Goal: Contribute content

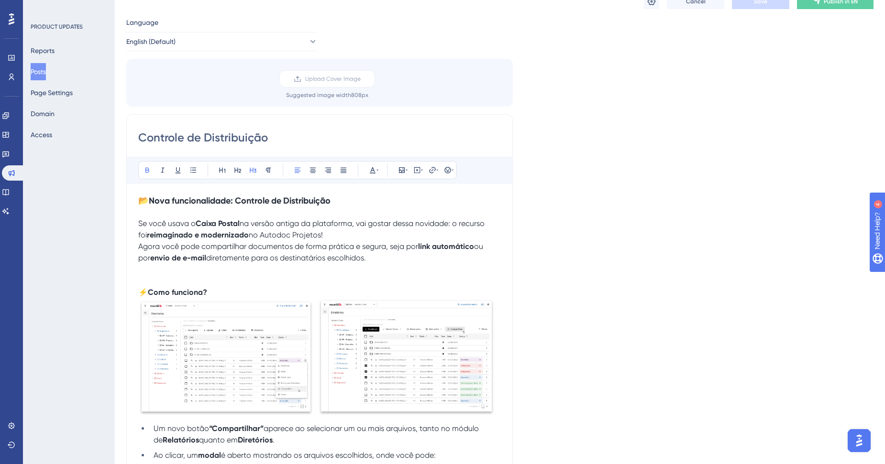
scroll to position [53, 0]
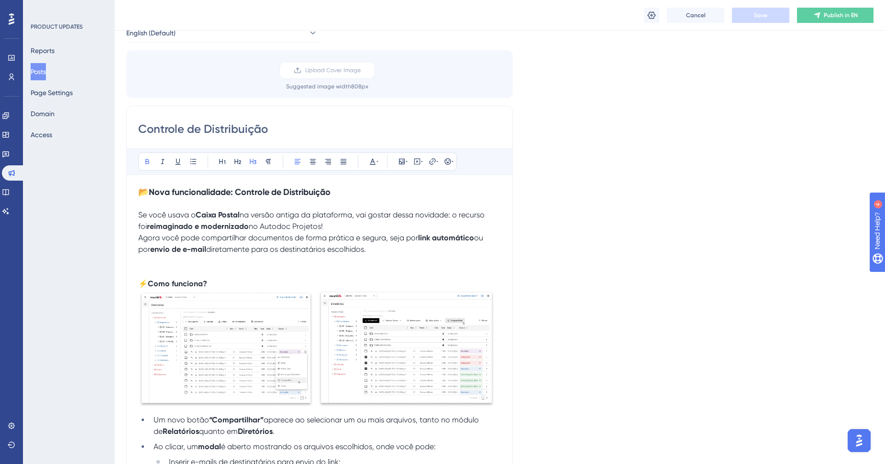
click at [241, 126] on input "Controle de Distribuição" at bounding box center [319, 128] width 362 height 15
type input "Controle de Impressos"
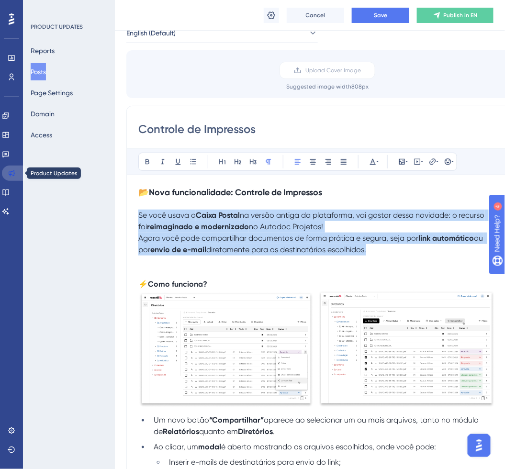
click at [13, 173] on icon at bounding box center [12, 173] width 6 height 6
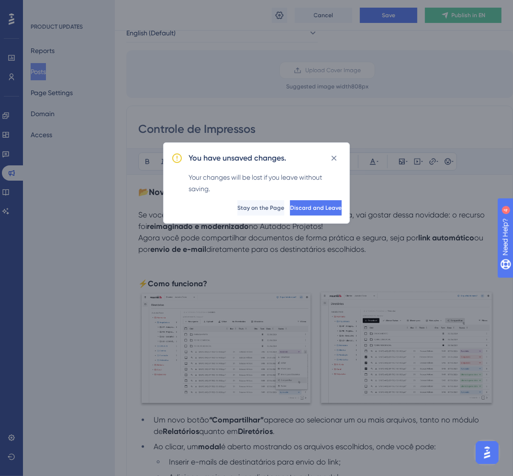
click at [194, 111] on div "You have unsaved changes. Your changes will be lost if you leave without saving…" at bounding box center [256, 238] width 513 height 476
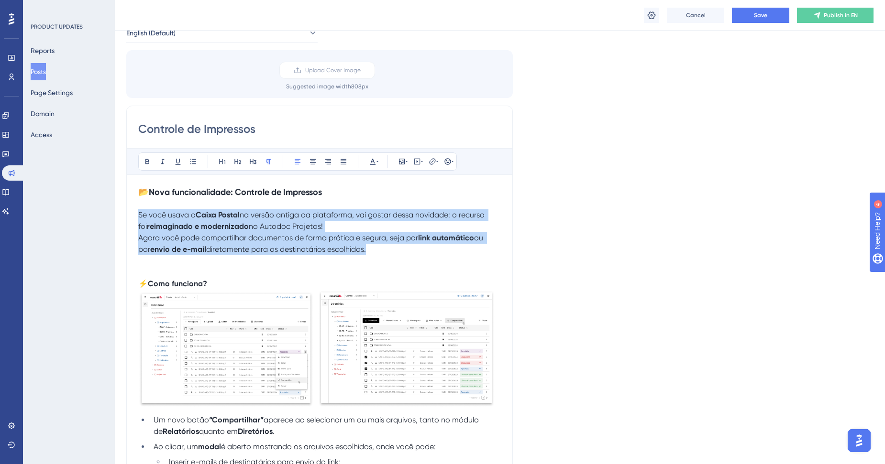
drag, startPoint x: 139, startPoint y: 216, endPoint x: 354, endPoint y: 244, distance: 217.0
click at [354, 244] on p "Se você usava o Caixa Postal na versão antiga da plataforma, vai gostar dessa n…" at bounding box center [319, 232] width 362 height 46
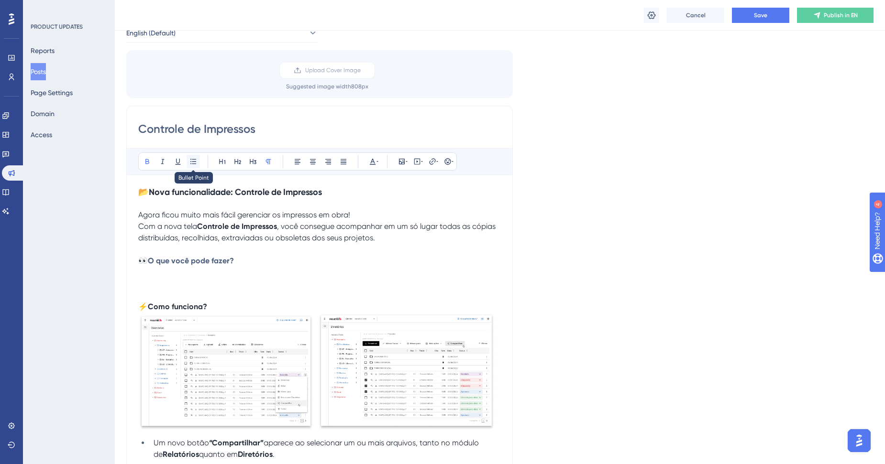
click at [192, 163] on icon at bounding box center [193, 162] width 8 height 8
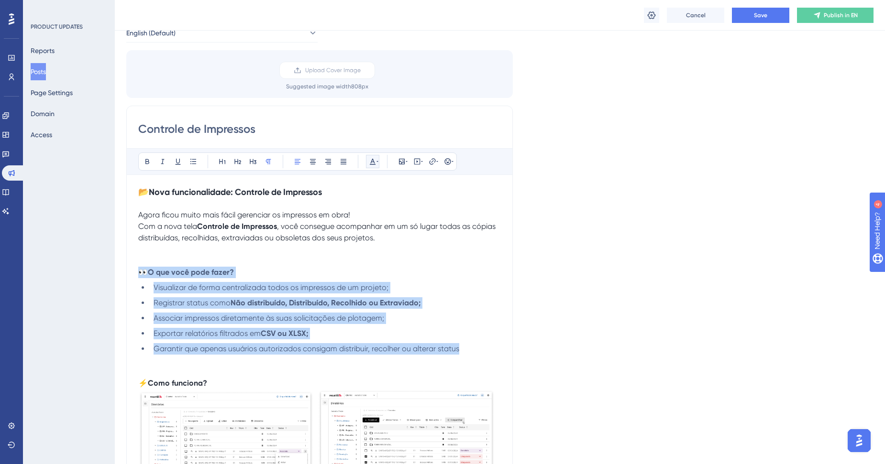
click at [370, 165] on button at bounding box center [372, 161] width 13 height 13
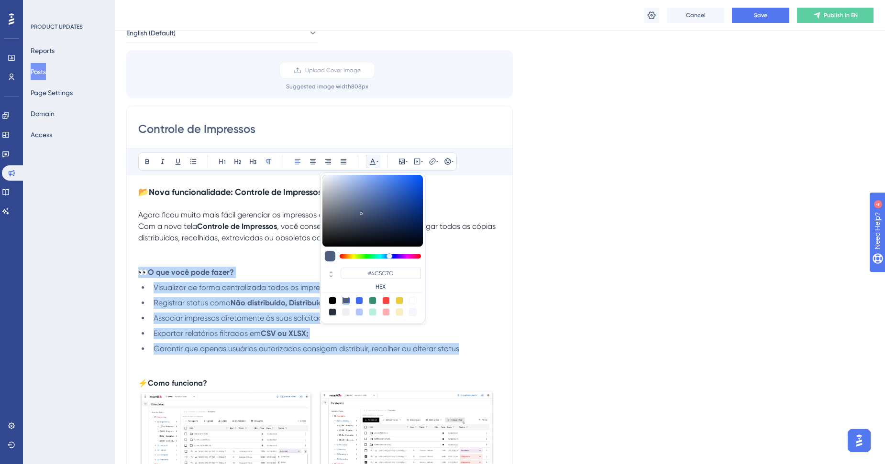
click at [332, 311] on div at bounding box center [333, 312] width 8 height 8
type input "#29303D"
click at [264, 305] on strong "Não distribuído, Distribuído, Recolhido ou Extraviado;" at bounding box center [325, 302] width 190 height 9
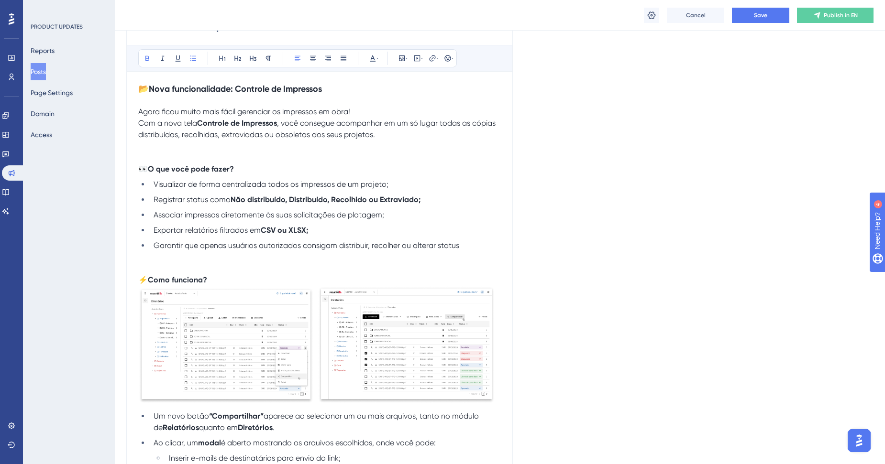
scroll to position [159, 0]
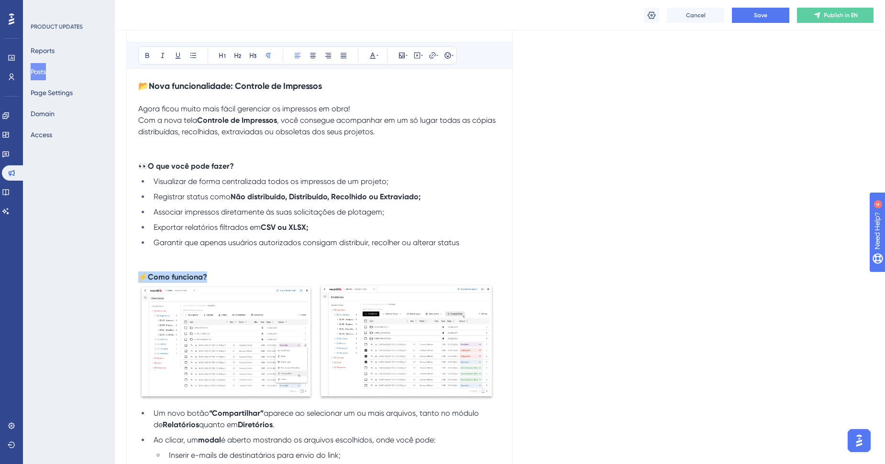
drag, startPoint x: 141, startPoint y: 275, endPoint x: 215, endPoint y: 276, distance: 74.6
click at [215, 276] on p "⚡ Como funciona?" at bounding box center [319, 277] width 362 height 11
copy p "⚡ Como funciona?"
click at [220, 252] on p at bounding box center [319, 254] width 362 height 11
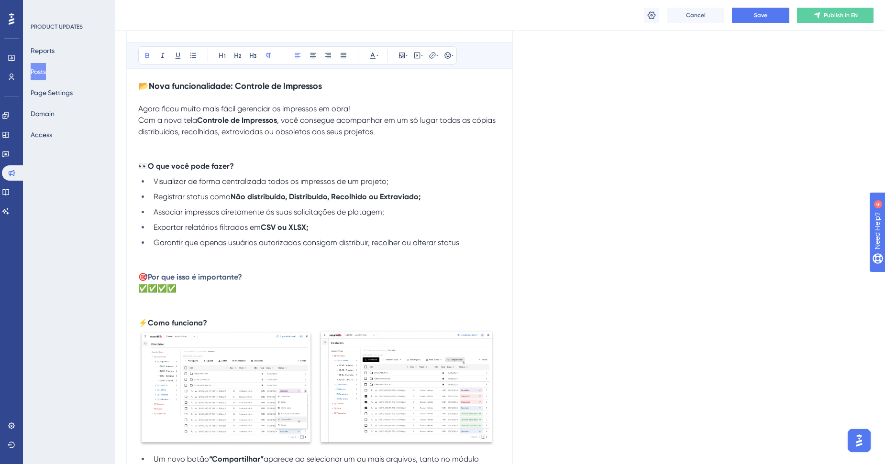
click at [266, 304] on p at bounding box center [319, 300] width 362 height 11
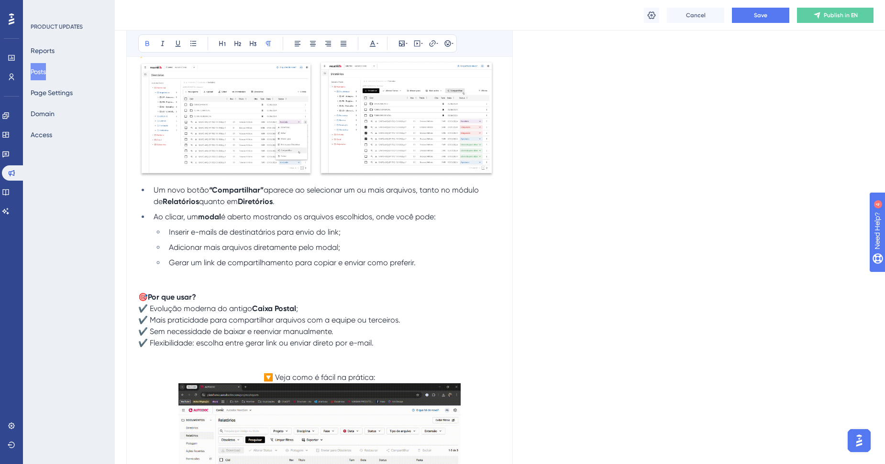
scroll to position [425, 0]
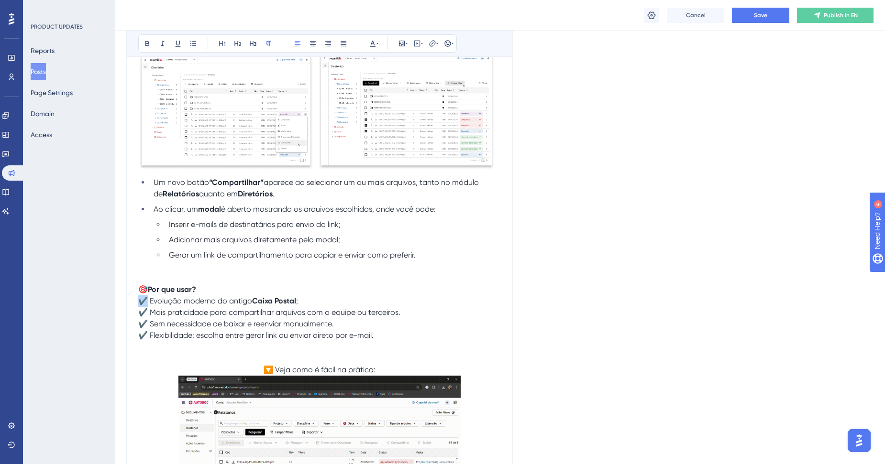
drag, startPoint x: 146, startPoint y: 297, endPoint x: 136, endPoint y: 296, distance: 10.1
click at [136, 296] on div "Controle de Impressos Bold Italic Underline Bullet Point Heading 1 Heading 2 He…" at bounding box center [319, 275] width 386 height 1082
copy span "✔️"
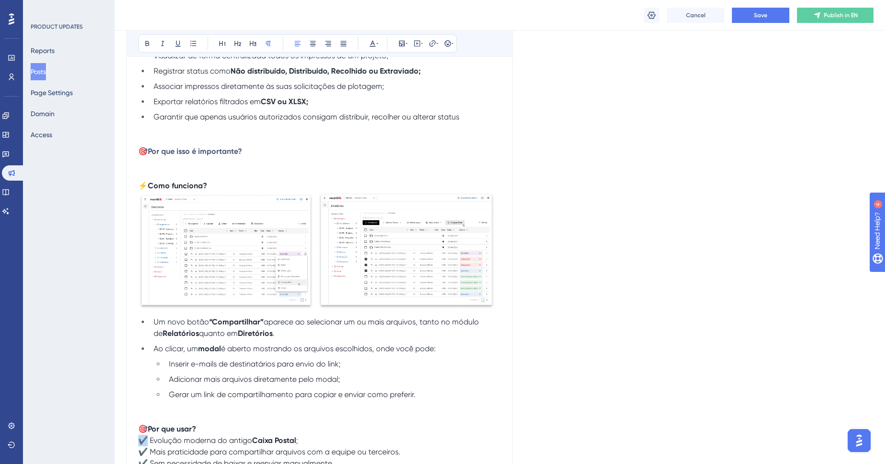
scroll to position [159, 0]
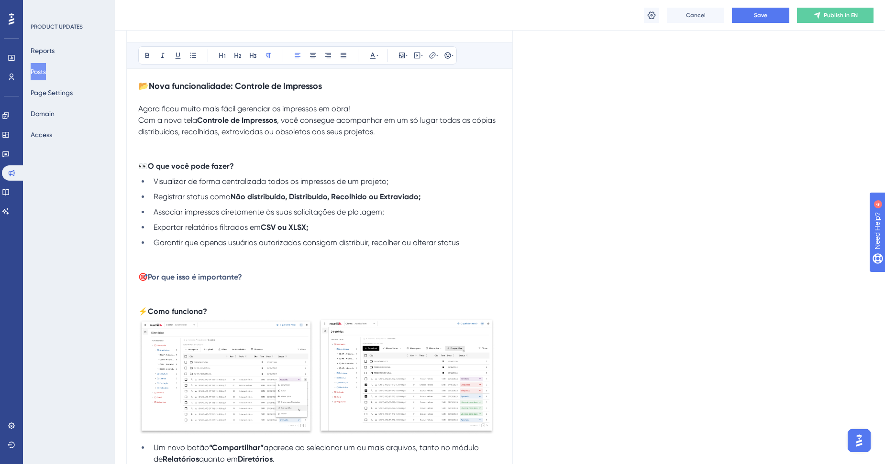
click at [163, 285] on p at bounding box center [319, 288] width 362 height 11
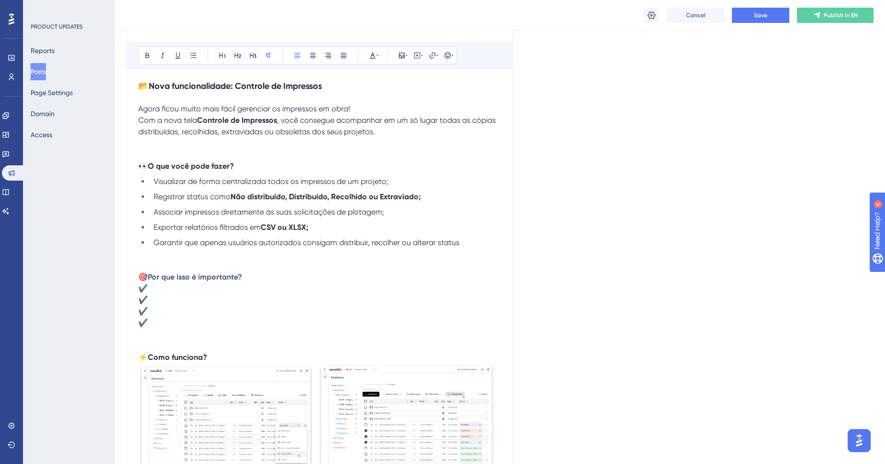
click at [162, 285] on p "✔️" at bounding box center [319, 288] width 362 height 11
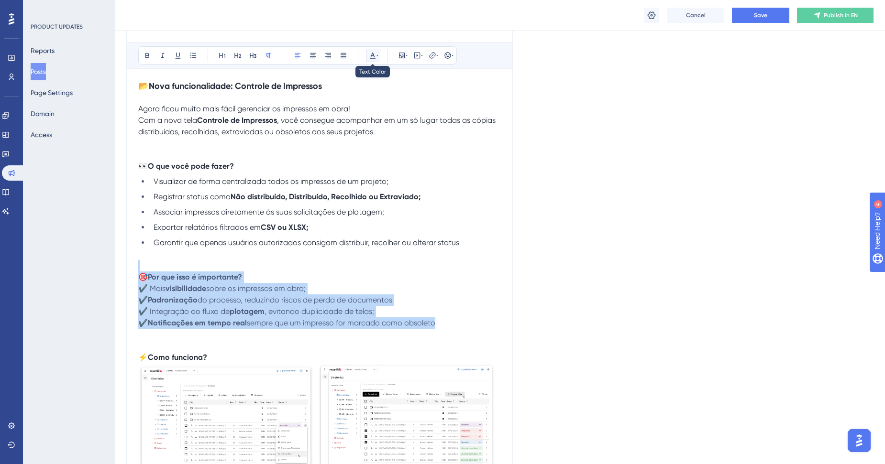
click at [374, 58] on icon at bounding box center [373, 56] width 8 height 8
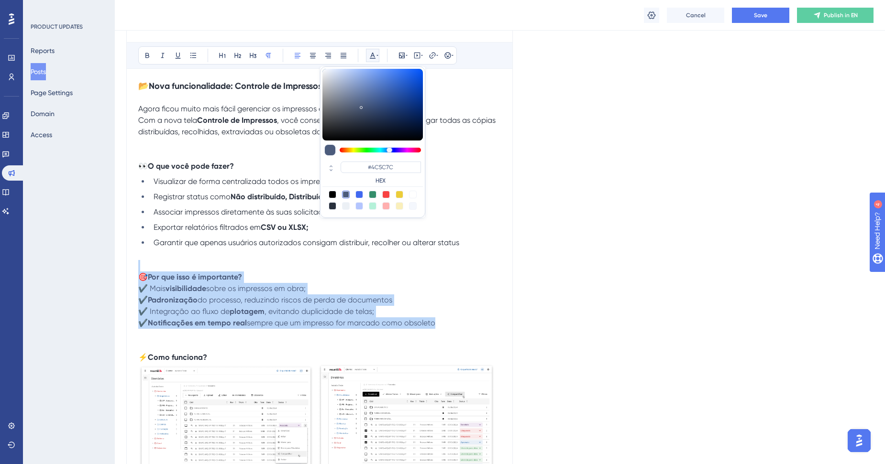
click at [332, 207] on div at bounding box center [333, 206] width 8 height 8
type input "#29303D"
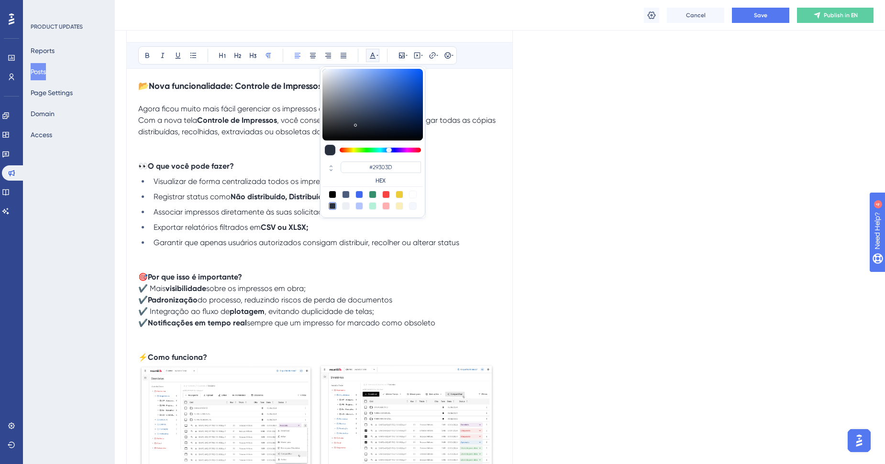
click at [142, 359] on span "⚡" at bounding box center [143, 357] width 10 height 9
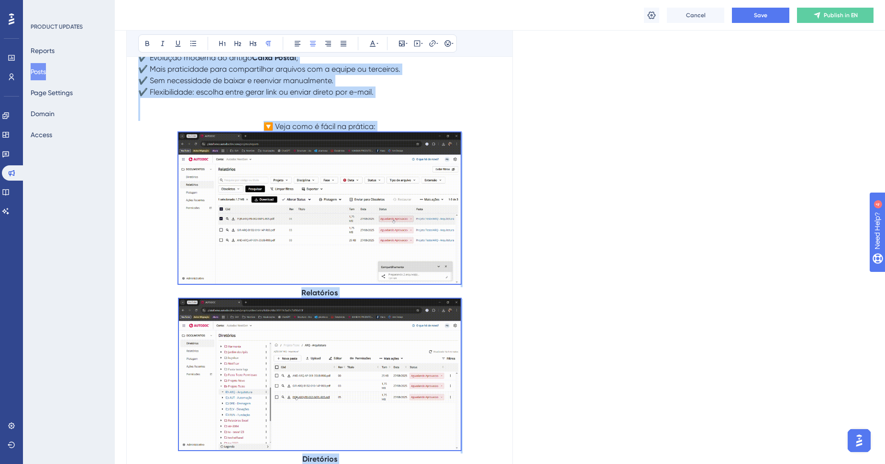
scroll to position [538, 0]
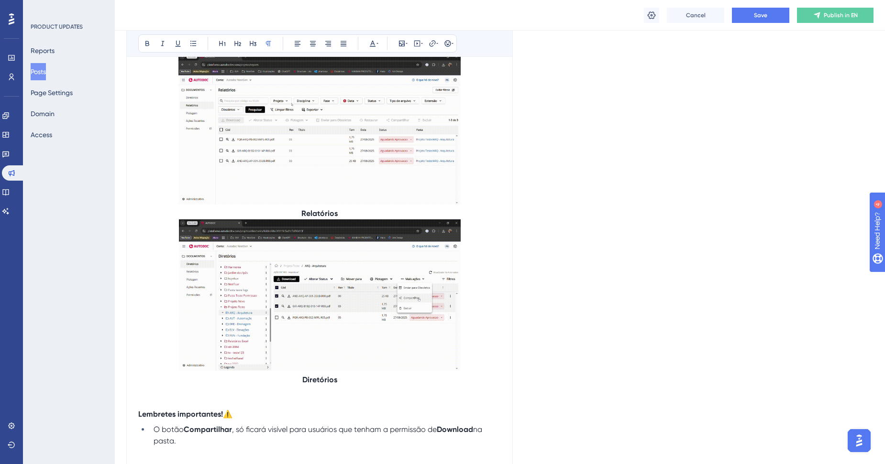
click at [361, 333] on img at bounding box center [320, 296] width 282 height 152
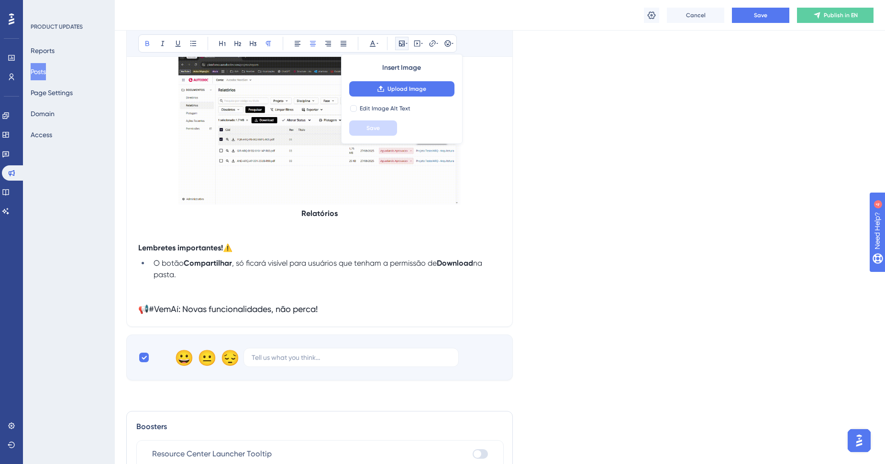
click at [302, 212] on strong "Relatórios" at bounding box center [319, 213] width 36 height 9
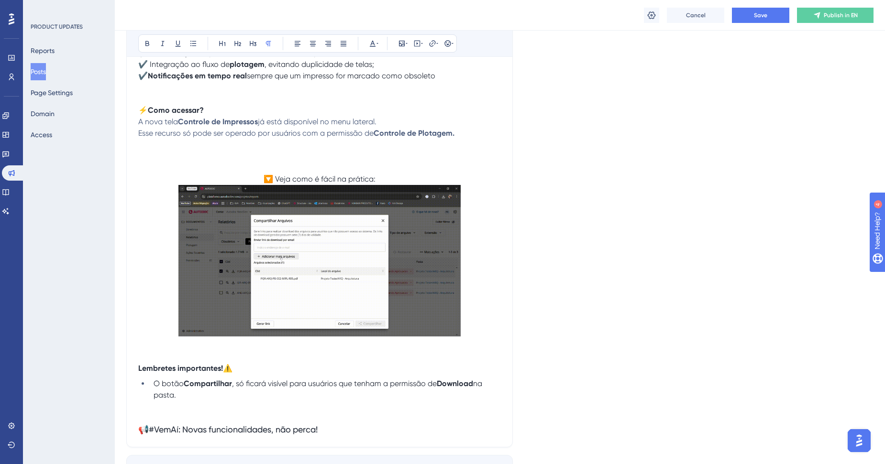
scroll to position [432, 0]
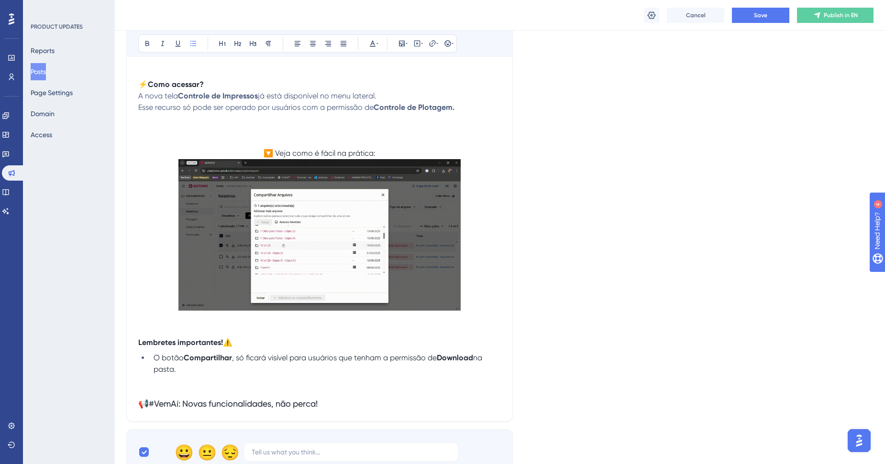
drag, startPoint x: 146, startPoint y: 358, endPoint x: 117, endPoint y: 343, distance: 32.5
click at [117, 343] on div "Performance Users Engagement Widgets Feedback Product Updates Knowledge Base AI…" at bounding box center [500, 120] width 770 height 1104
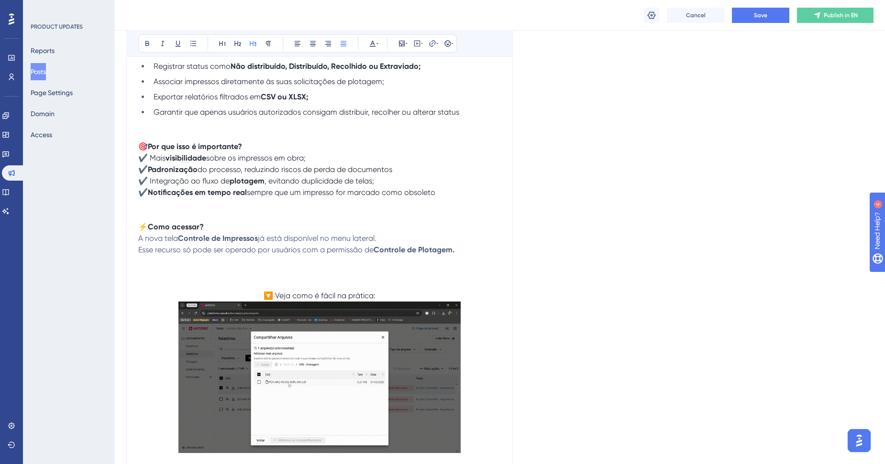
scroll to position [326, 0]
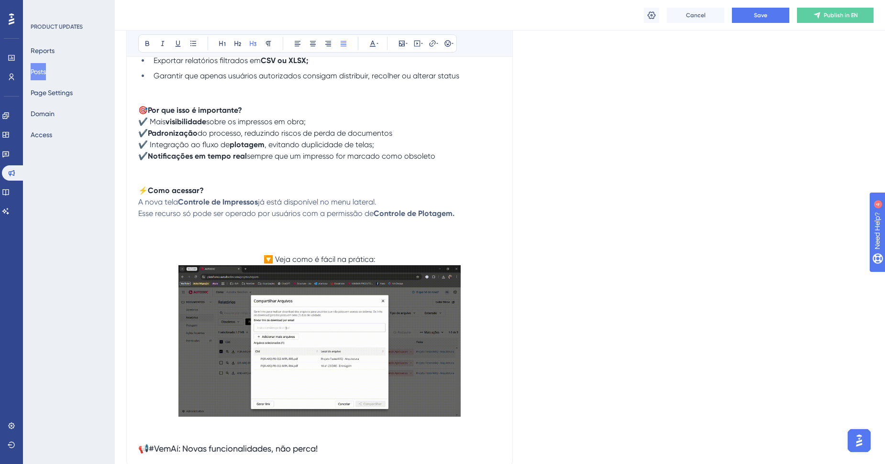
click at [349, 341] on img at bounding box center [319, 341] width 282 height 152
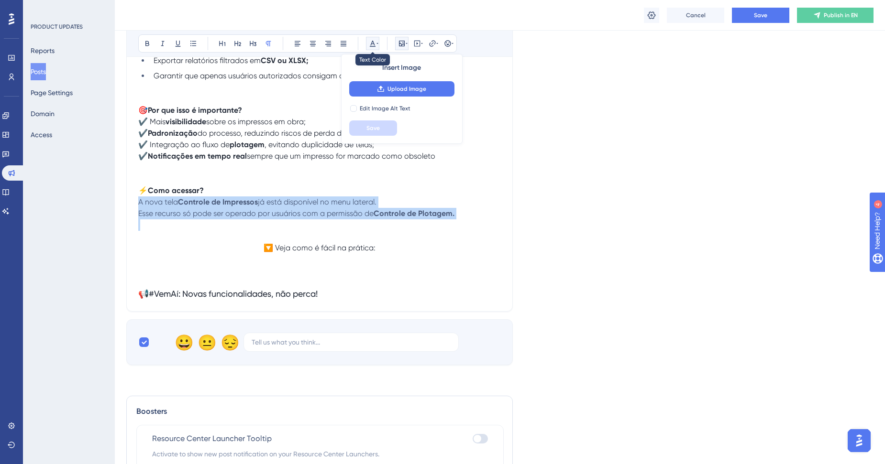
click at [375, 39] on button at bounding box center [372, 43] width 13 height 13
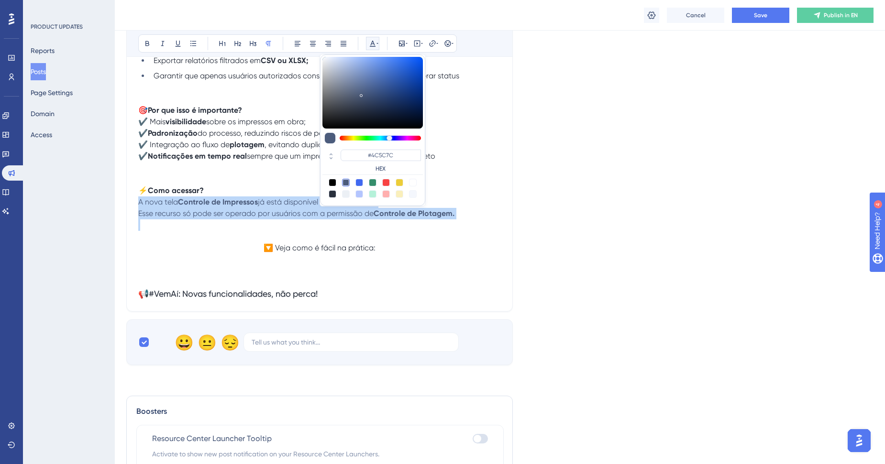
click at [332, 193] on div at bounding box center [333, 194] width 8 height 8
type input "#29303D"
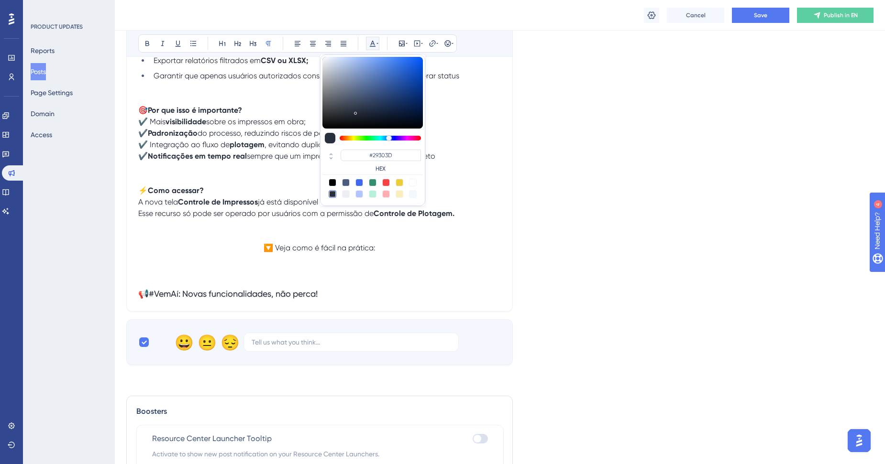
click at [274, 237] on p at bounding box center [319, 236] width 362 height 11
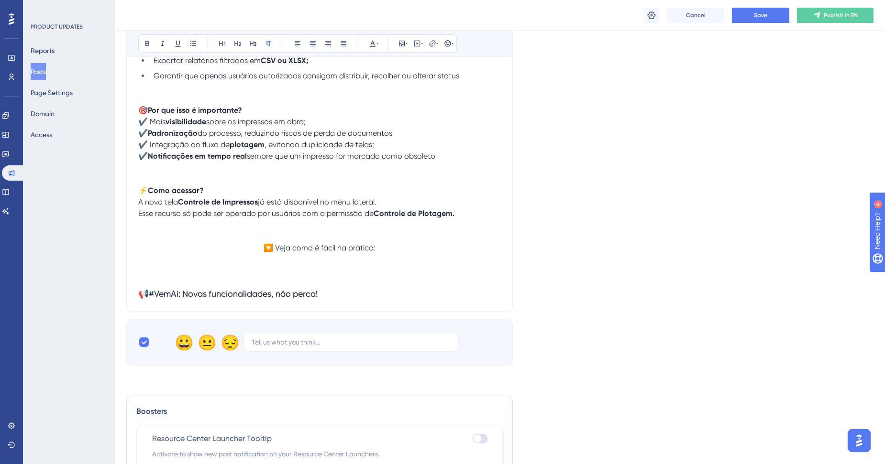
click at [274, 231] on p at bounding box center [319, 236] width 362 height 11
drag, startPoint x: 389, startPoint y: 246, endPoint x: 288, endPoint y: 96, distance: 180.9
click at [264, 242] on p "🔽 Veja como é fácil na prática:" at bounding box center [319, 253] width 362 height 23
click at [148, 42] on icon at bounding box center [147, 44] width 8 height 8
click at [377, 44] on icon at bounding box center [377, 44] width 2 height 8
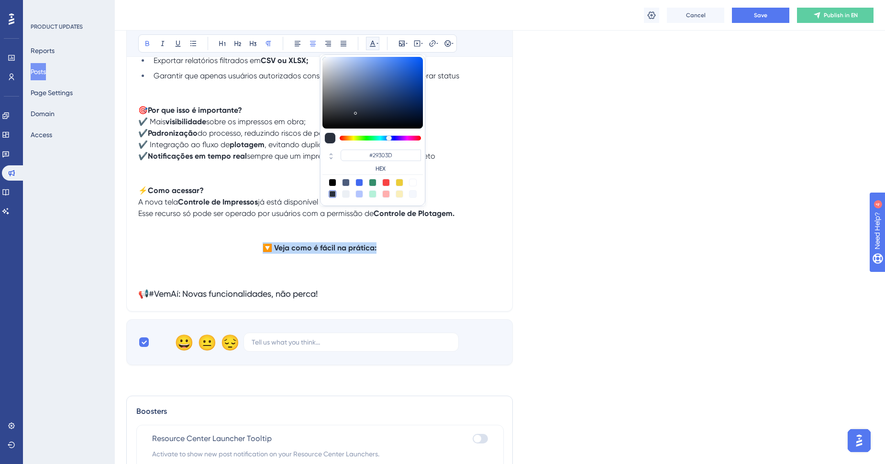
click at [330, 196] on div at bounding box center [333, 194] width 8 height 8
click at [612, 275] on div "Language English (Default) Upload Cover Image Suggested image width 808 px Cont…" at bounding box center [499, 50] width 747 height 630
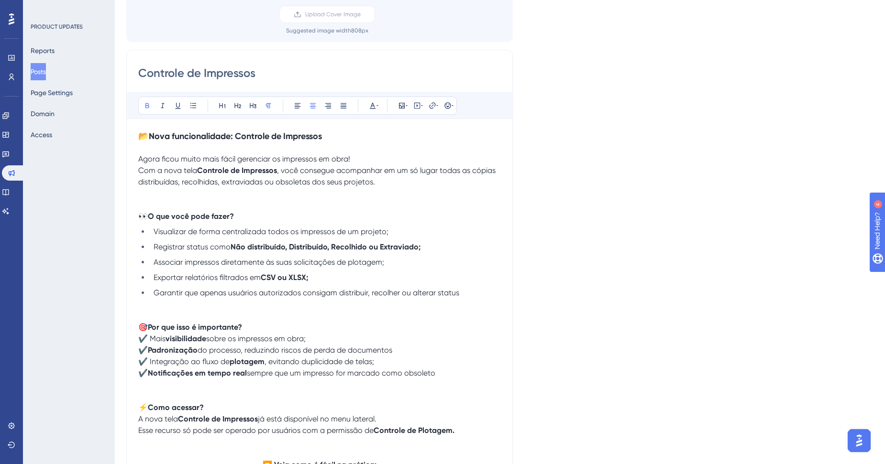
scroll to position [106, 0]
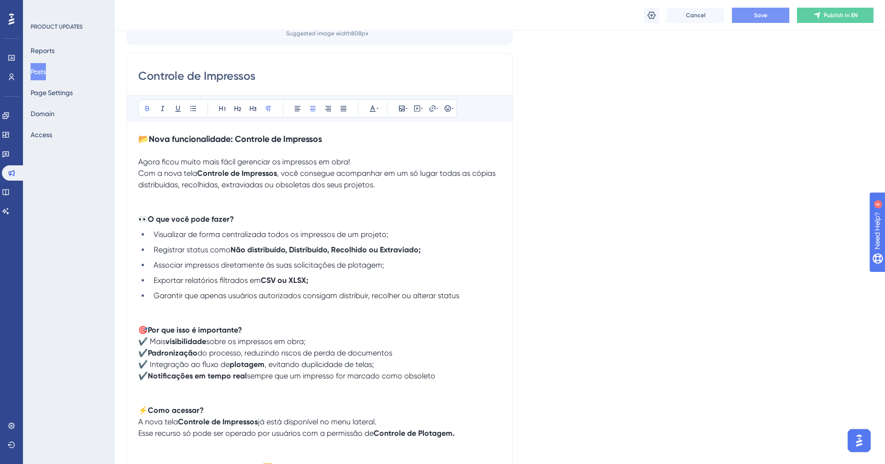
click at [745, 14] on button "Save" at bounding box center [760, 15] width 57 height 15
click at [441, 356] on p "✔️ Padronização do processo, reduzindo riscos de perda de documentos" at bounding box center [319, 353] width 362 height 11
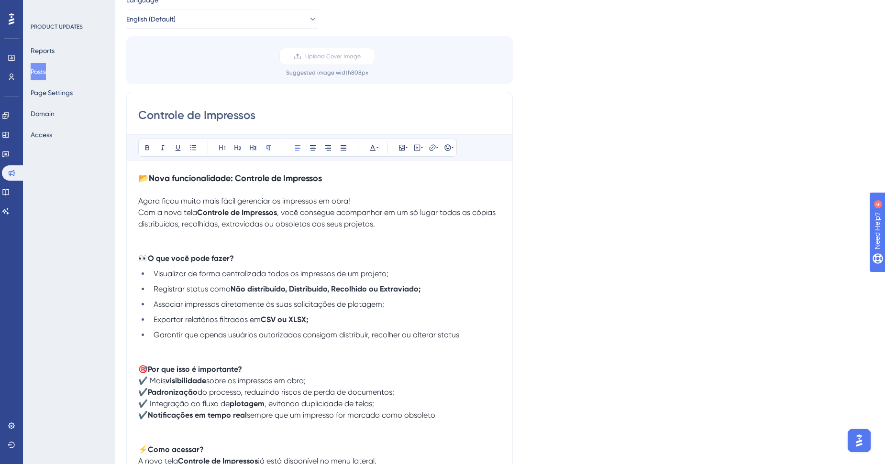
scroll to position [0, 0]
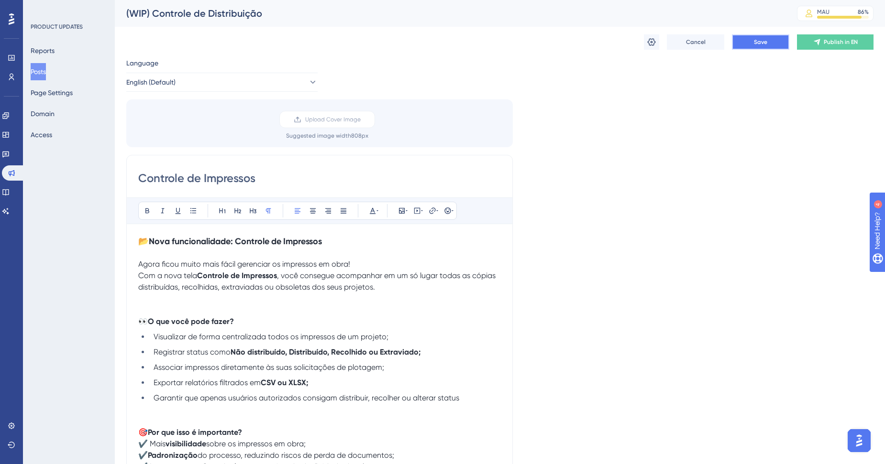
click at [757, 42] on span "Save" at bounding box center [760, 42] width 13 height 8
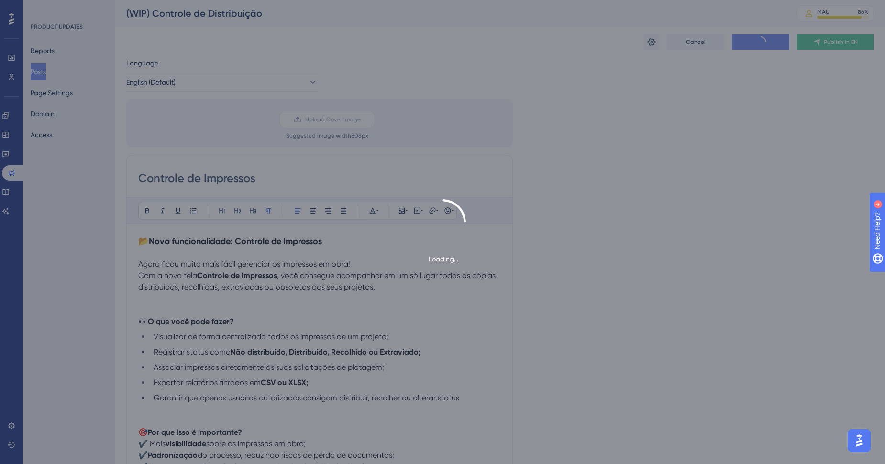
drag, startPoint x: 186, startPoint y: 259, endPoint x: 266, endPoint y: 327, distance: 105.5
click at [266, 327] on div "Loading..." at bounding box center [442, 232] width 885 height 464
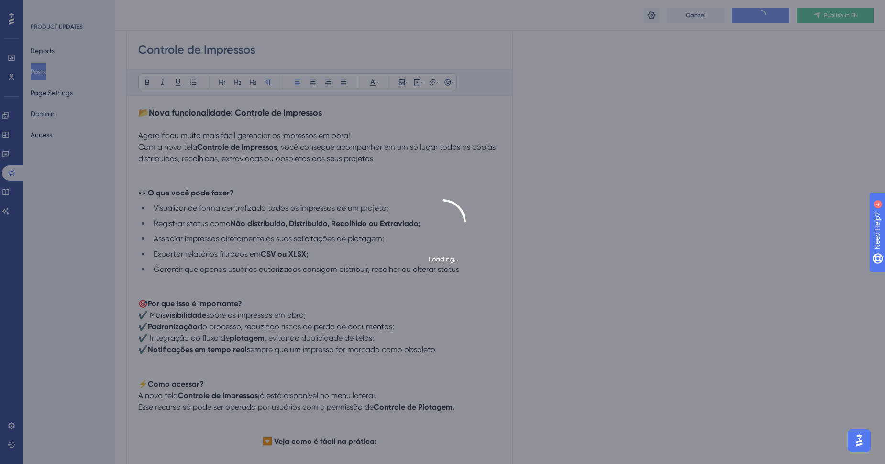
scroll to position [212, 0]
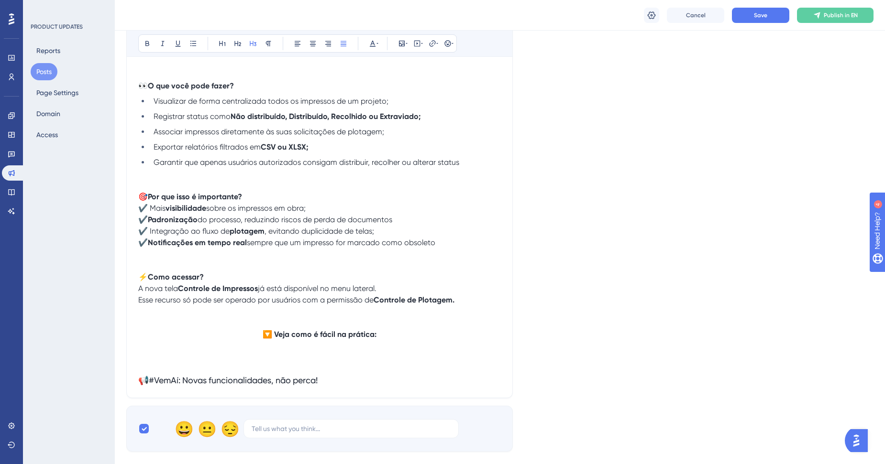
scroll to position [159, 0]
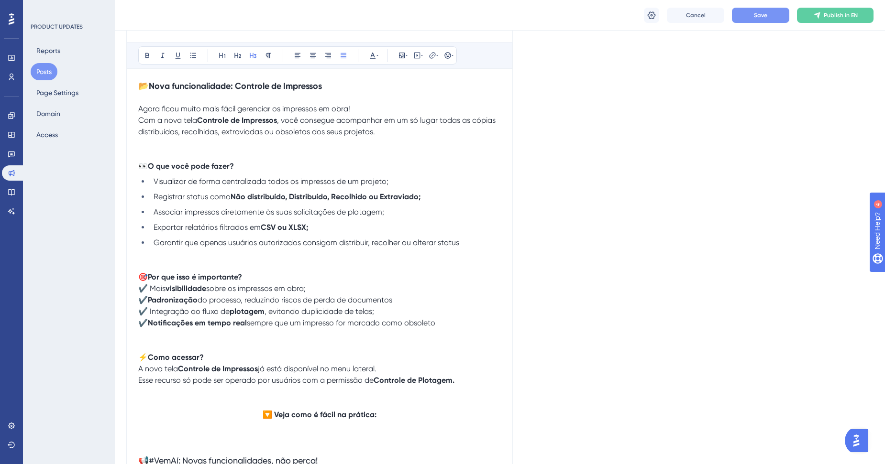
click at [754, 18] on span "Save" at bounding box center [760, 15] width 13 height 8
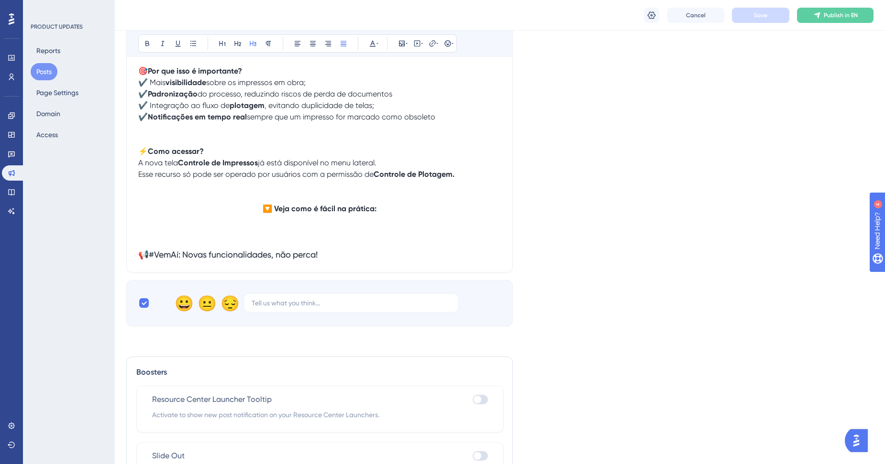
scroll to position [372, 0]
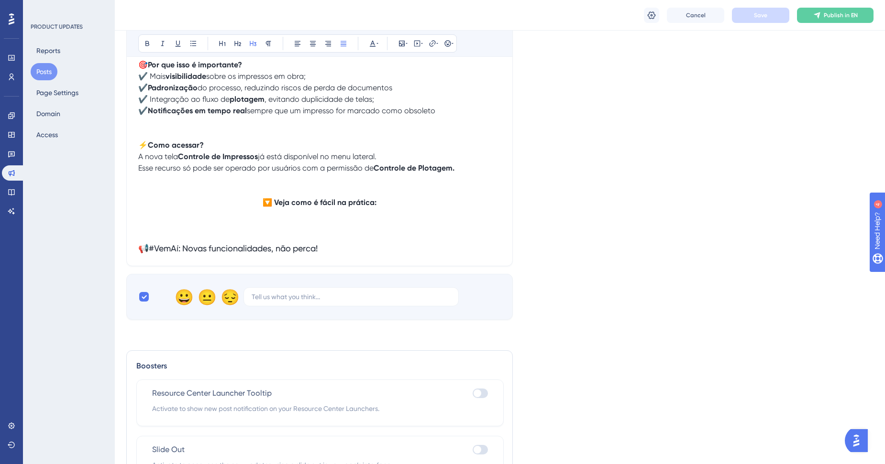
click at [326, 213] on p "🔽 Veja como é fácil na prática:" at bounding box center [319, 208] width 362 height 23
click at [326, 213] on em "Gif da tela em funcionamento" at bounding box center [319, 213] width 105 height 9
click at [326, 214] on em "Gif da tela em funcionamento" at bounding box center [319, 213] width 105 height 9
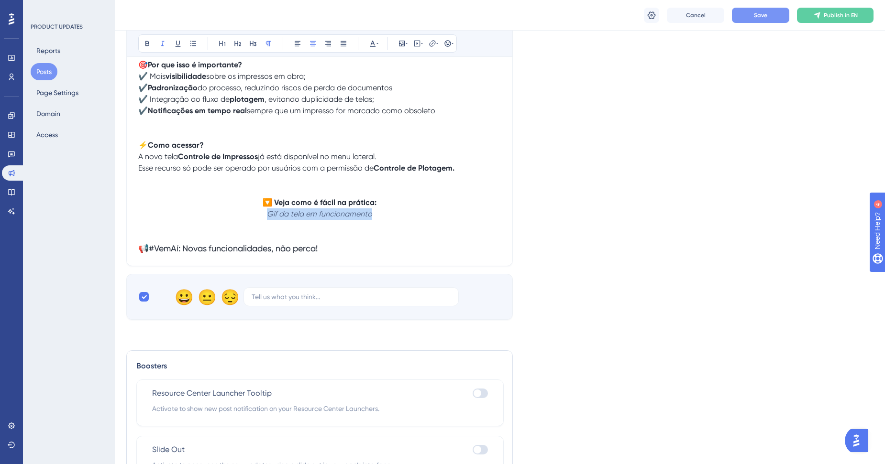
drag, startPoint x: 375, startPoint y: 213, endPoint x: 229, endPoint y: 209, distance: 146.4
click at [229, 209] on p "🔽 Veja como é fácil na prática: Gif da tela em funcionamento" at bounding box center [319, 208] width 362 height 23
click at [365, 46] on div "Bold Italic Underline Bullet Point Heading 1 Heading 2 Heading 3 Normal Align L…" at bounding box center [297, 43] width 318 height 18
click at [374, 44] on icon at bounding box center [373, 44] width 6 height 6
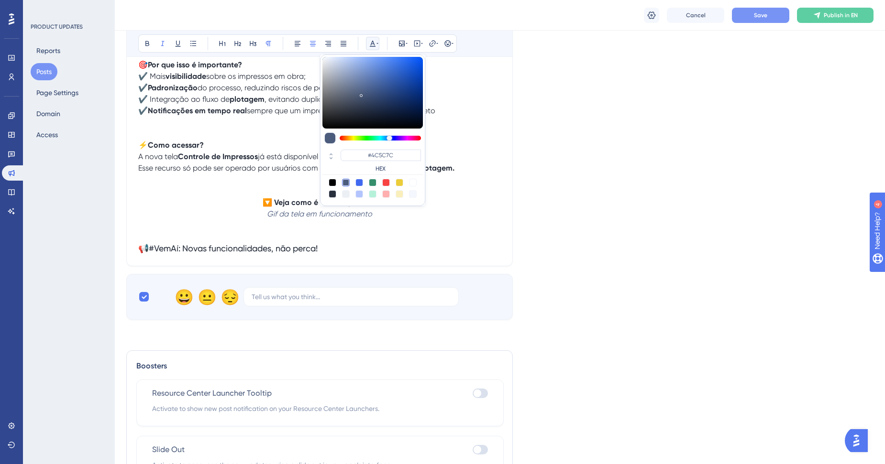
click at [334, 196] on div at bounding box center [333, 194] width 8 height 8
type input "#29303D"
click at [379, 214] on p "🔽 Veja como é fácil na prática: Gif da tela em funcionamento" at bounding box center [319, 208] width 362 height 23
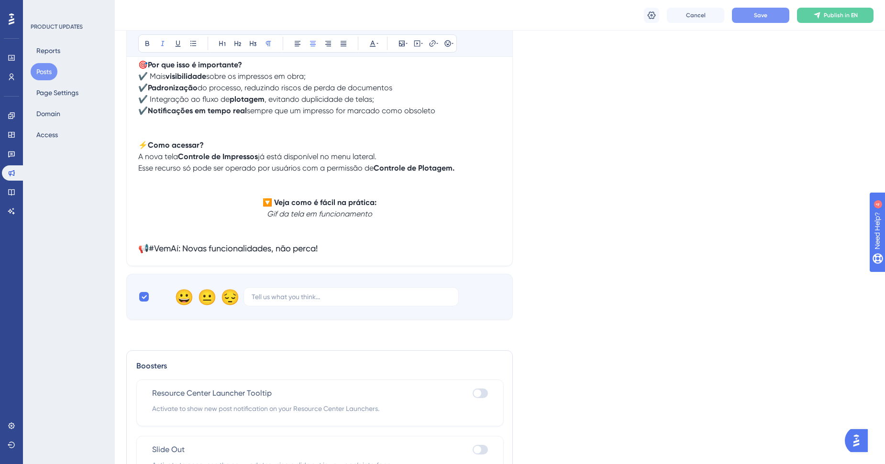
click at [428, 255] on div "Controle de Impressos Bold Italic Underline Bullet Point Heading 1 Heading 2 He…" at bounding box center [319, 26] width 386 height 479
click at [275, 214] on em "Gif da tela em funcionamento" at bounding box center [319, 213] width 105 height 9
click at [382, 216] on p "🔽 Veja como é fácil na prática: Gif da tela em funcionamento" at bounding box center [319, 208] width 362 height 23
click at [382, 240] on p at bounding box center [319, 236] width 362 height 11
click at [381, 251] on h3 "📢#VemAí: Novas funcionalidades, não perca!" at bounding box center [319, 248] width 362 height 11
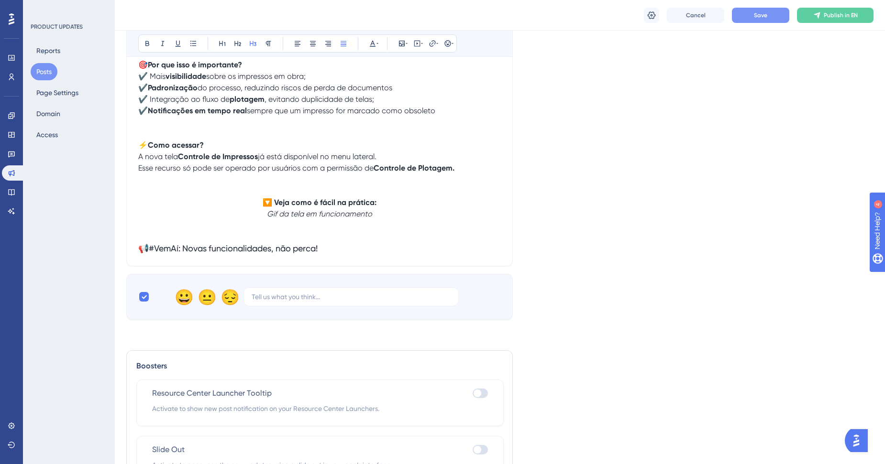
click at [754, 16] on span "Save" at bounding box center [760, 15] width 13 height 8
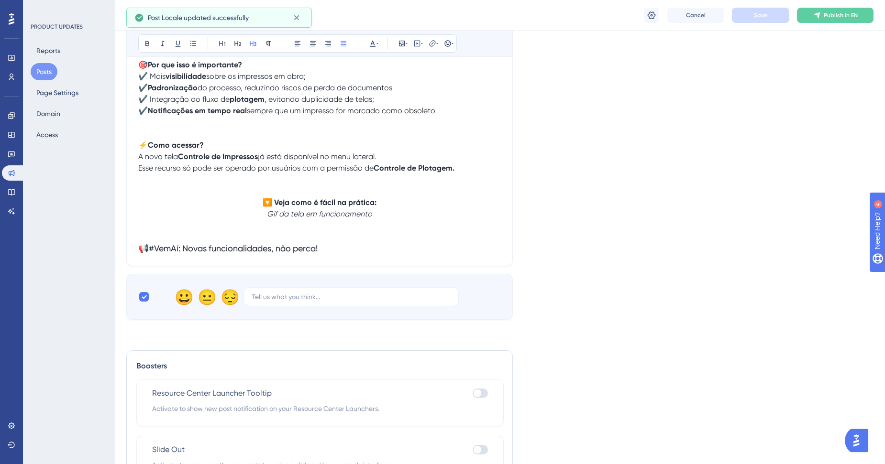
click at [43, 71] on button "Posts" at bounding box center [44, 71] width 27 height 17
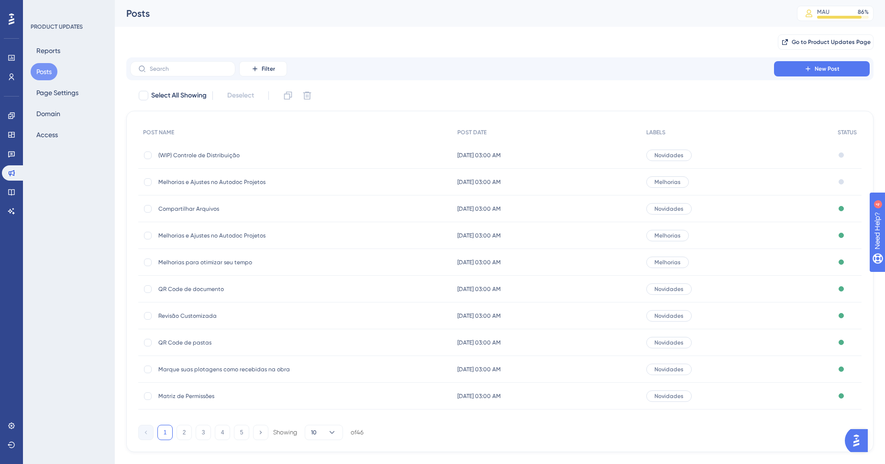
click at [217, 155] on span "(WIP) Controle de Distribuição" at bounding box center [234, 156] width 153 height 8
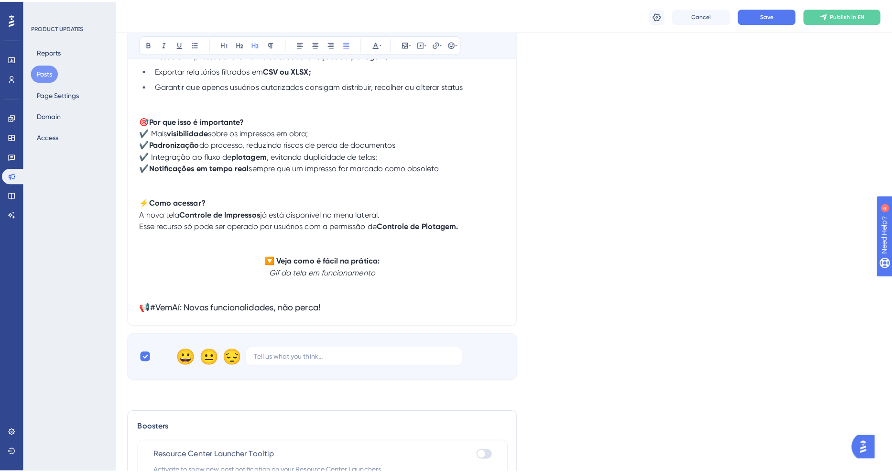
scroll to position [265, 0]
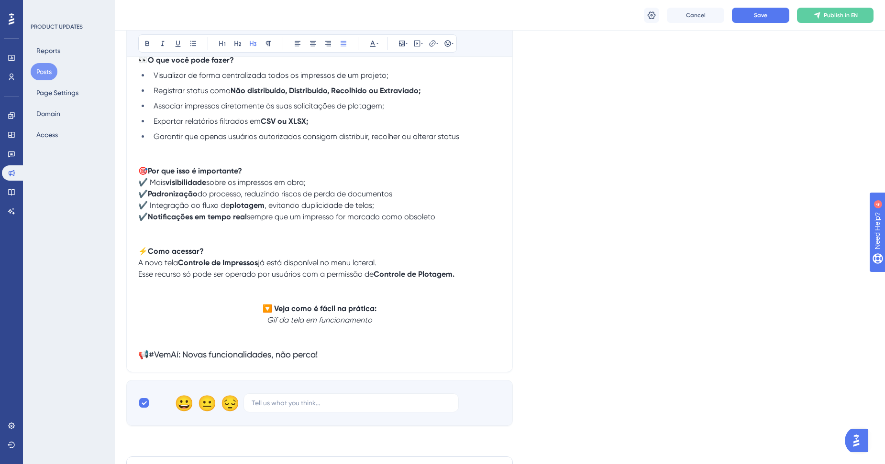
click at [44, 72] on button "Posts" at bounding box center [44, 71] width 27 height 17
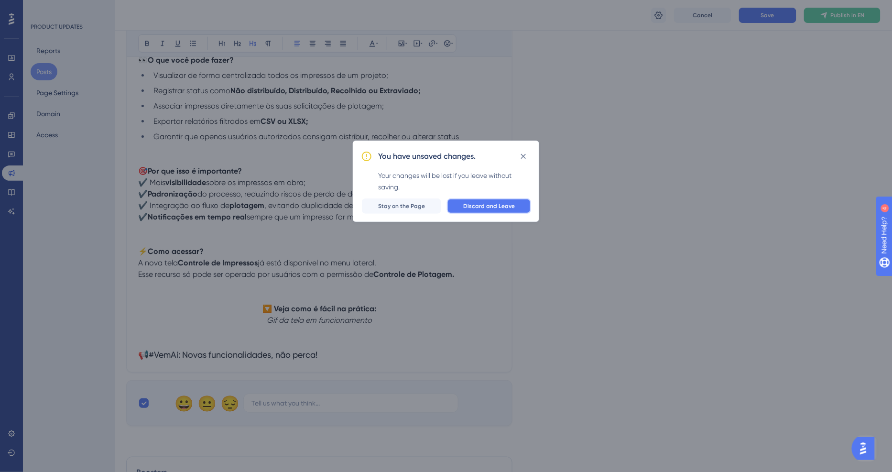
click at [509, 210] on button "Discard and Leave" at bounding box center [489, 205] width 84 height 15
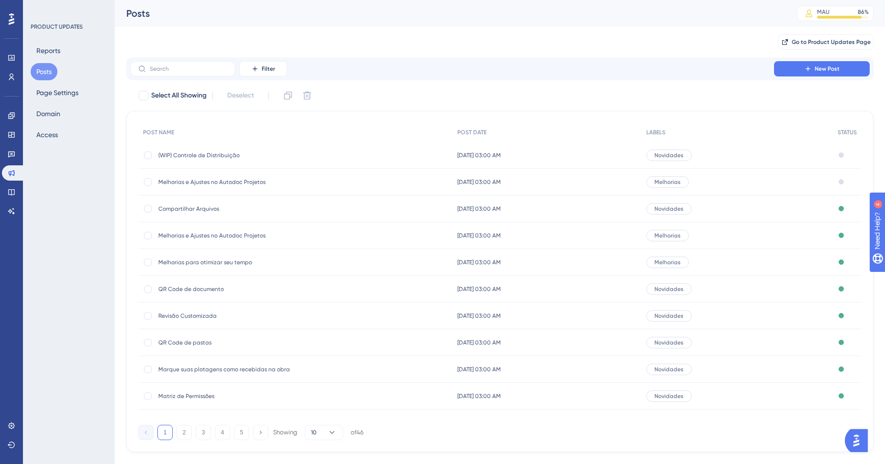
click at [221, 180] on span "Melhorias e Ajustes no Autodoc Projetos" at bounding box center [234, 182] width 153 height 8
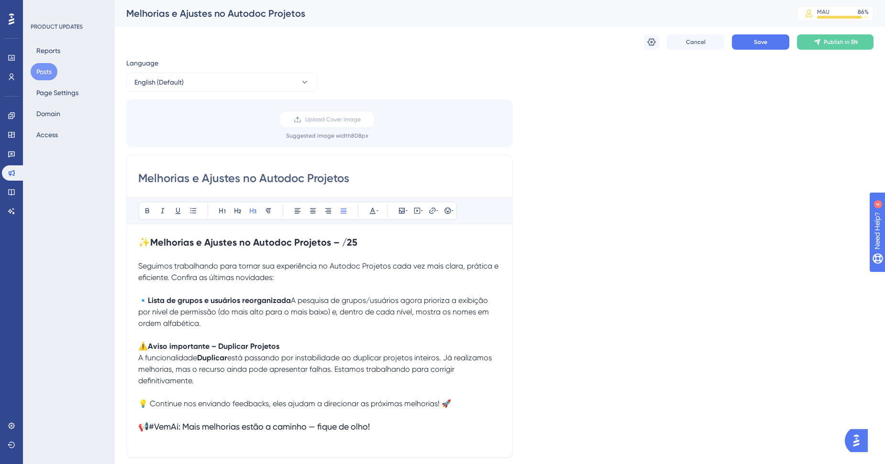
click at [547, 287] on div "Language English (Default) Upload Cover Image Suggested image width 808 px Melh…" at bounding box center [499, 284] width 747 height 454
